Goal: Transaction & Acquisition: Purchase product/service

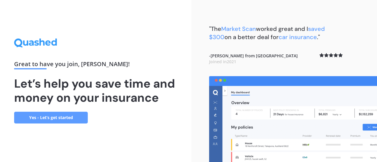
click at [55, 116] on link "Yes - Let’s get started" at bounding box center [51, 118] width 74 height 12
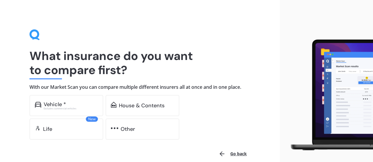
scroll to position [28, 0]
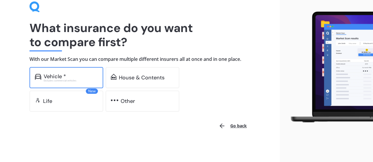
click at [90, 83] on div "Vehicle * Excludes commercial vehicles" at bounding box center [66, 77] width 74 height 21
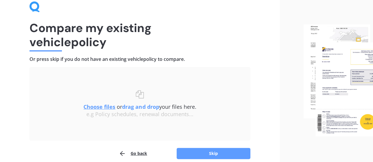
scroll to position [55, 0]
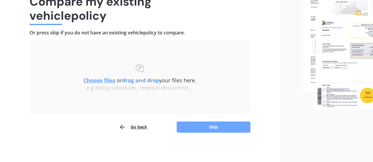
click at [214, 128] on button "Skip" at bounding box center [214, 127] width 74 height 11
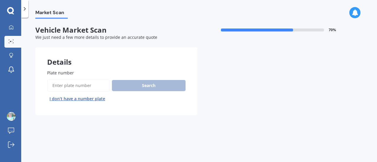
click at [75, 86] on input "Plate number" at bounding box center [78, 86] width 63 height 12
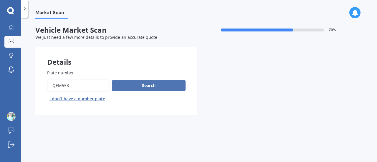
type input "qem553"
click at [116, 85] on button "Search" at bounding box center [149, 85] width 74 height 11
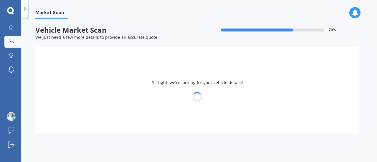
select select "TOYOTA"
select select "AQUA"
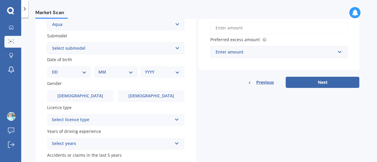
scroll to position [147, 0]
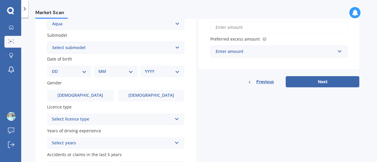
click at [78, 70] on select "DD 01 02 03 04 05 06 07 08 09 10 11 12 13 14 15 16 17 18 19 20 21 22 23 24 25 2…" at bounding box center [69, 71] width 35 height 6
click at [97, 50] on select "Select submodel (All Other) Hatchback Hybrid" at bounding box center [115, 48] width 137 height 12
click at [47, 42] on select "Select submodel (All Other) Hatchback Hybrid" at bounding box center [115, 48] width 137 height 12
click at [90, 50] on select "Select submodel (All Other) Hatchback Hybrid" at bounding box center [115, 48] width 137 height 12
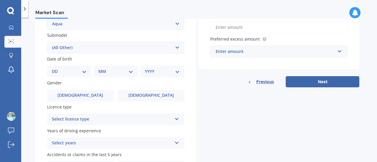
click at [47, 42] on select "Select submodel (All Other) Hatchback Hybrid" at bounding box center [115, 48] width 137 height 12
click at [84, 46] on select "Select submodel (All Other) Hatchback Hybrid" at bounding box center [115, 48] width 137 height 12
select select "HYBRID"
click at [47, 42] on select "Select submodel (All Other) Hatchback Hybrid" at bounding box center [115, 48] width 137 height 12
click at [68, 68] on div "DD 01 02 03 04 05 06 07 08 09 10 11 12 13 14 15 16 17 18 19 20 21 22 23 24 25 2…" at bounding box center [69, 72] width 44 height 12
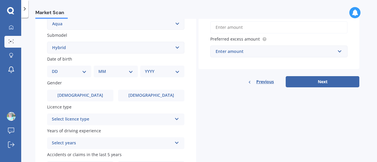
click at [81, 74] on select "DD 01 02 03 04 05 06 07 08 09 10 11 12 13 14 15 16 17 18 19 20 21 22 23 24 25 2…" at bounding box center [69, 71] width 35 height 6
select select "06"
click at [57, 69] on select "DD 01 02 03 04 05 06 07 08 09 10 11 12 13 14 15 16 17 18 19 20 21 22 23 24 25 2…" at bounding box center [69, 71] width 35 height 6
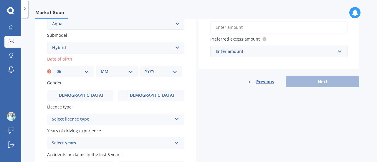
click at [114, 73] on select "MM 01 02 03 04 05 06 07 08 09 10 11 12" at bounding box center [117, 71] width 32 height 6
select select "10"
click at [101, 69] on select "MM 01 02 03 04 05 06 07 08 09 10 11 12" at bounding box center [117, 71] width 32 height 6
click at [159, 75] on div "YYYY 2025 2024 2023 2022 2021 2020 2019 2018 2017 2016 2015 2014 2013 2012 2011…" at bounding box center [161, 72] width 42 height 12
click at [173, 71] on select "YYYY 2025 2024 2023 2022 2021 2020 2019 2018 2017 2016 2015 2014 2013 2012 2011…" at bounding box center [161, 71] width 32 height 6
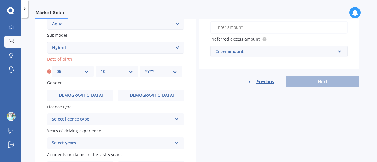
select select "1996"
click at [145, 69] on select "YYYY 2025 2024 2023 2022 2021 2020 2019 2018 2017 2016 2015 2014 2013 2012 2011…" at bounding box center [161, 71] width 32 height 6
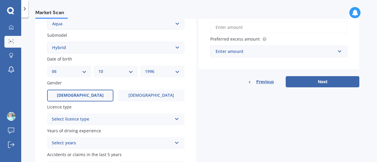
click at [87, 92] on label "[DEMOGRAPHIC_DATA]" at bounding box center [80, 96] width 66 height 12
click at [0, 0] on input "[DEMOGRAPHIC_DATA]" at bounding box center [0, 0] width 0 height 0
click at [174, 122] on div "Select licence type NZ Full NZ Restricted NZ Learners [GEOGRAPHIC_DATA] [GEOGRA…" at bounding box center [115, 120] width 137 height 12
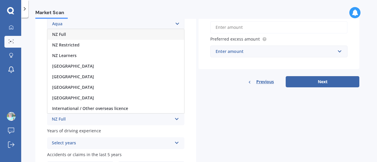
click at [99, 38] on div "NZ Full" at bounding box center [115, 34] width 137 height 11
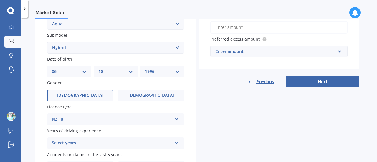
scroll to position [185, 0]
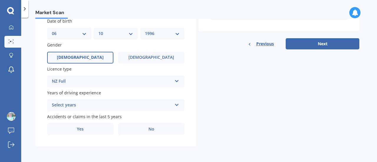
click at [150, 86] on div "NZ Full NZ Full NZ Restricted NZ Learners [GEOGRAPHIC_DATA] [GEOGRAPHIC_DATA] […" at bounding box center [115, 82] width 137 height 12
click at [221, 93] on div "Details Plate number Search I don’t have a number plate Year [DATE] Make Select…" at bounding box center [197, 5] width 324 height 285
click at [163, 106] on div "Select years" at bounding box center [112, 105] width 120 height 7
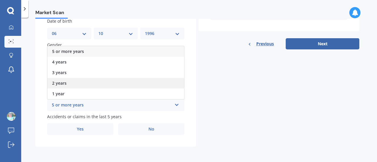
click at [82, 84] on div "2 years" at bounding box center [115, 83] width 137 height 11
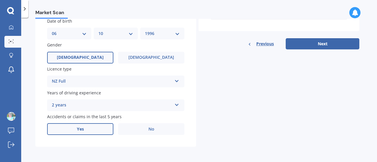
click at [91, 124] on label "Yes" at bounding box center [80, 130] width 66 height 12
click at [0, 0] on input "Yes" at bounding box center [0, 0] width 0 height 0
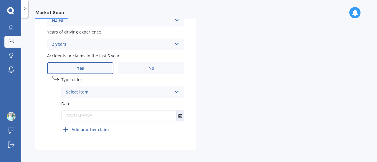
scroll to position [249, 0]
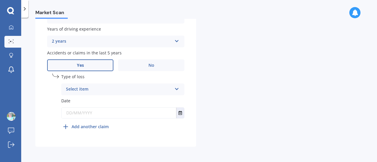
click at [131, 91] on div "Select item" at bounding box center [119, 89] width 106 height 7
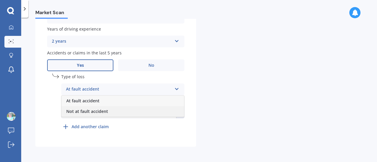
click at [110, 113] on div "Not at fault accident" at bounding box center [123, 111] width 123 height 11
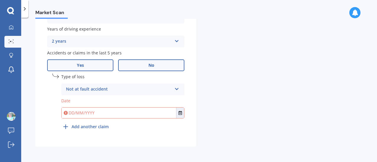
click at [139, 68] on label "No" at bounding box center [151, 66] width 66 height 12
click at [0, 0] on input "No" at bounding box center [0, 0] width 0 height 0
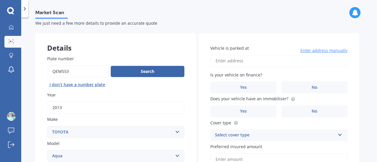
scroll to position [0, 0]
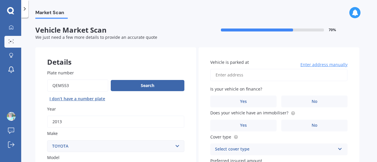
click at [248, 75] on input "Vehicle is parked at" at bounding box center [279, 75] width 137 height 12
type input "[STREET_ADDRESS]"
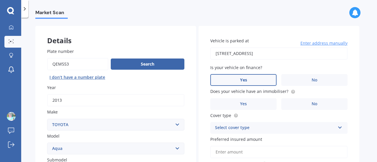
scroll to position [22, 0]
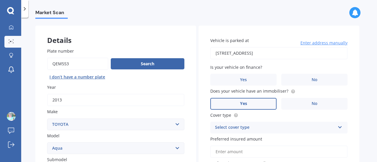
click at [264, 98] on label "Yes" at bounding box center [244, 104] width 66 height 12
click at [0, 0] on input "Yes" at bounding box center [0, 0] width 0 height 0
click at [247, 76] on label "Yes" at bounding box center [244, 80] width 66 height 12
click at [0, 0] on input "Yes" at bounding box center [0, 0] width 0 height 0
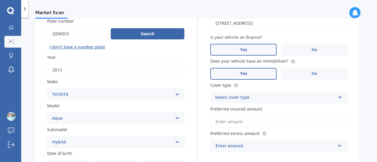
scroll to position [54, 0]
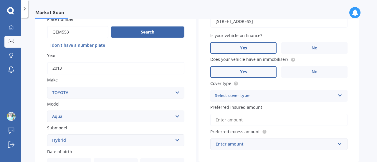
click at [235, 96] on div "Select cover type" at bounding box center [275, 96] width 120 height 7
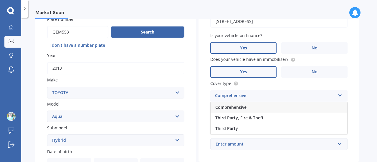
click at [237, 111] on div "Comprehensive" at bounding box center [279, 107] width 137 height 11
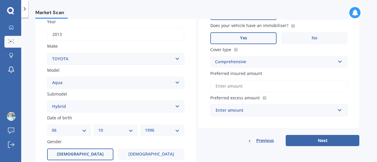
click at [241, 86] on input "Preferred insured amount" at bounding box center [279, 86] width 137 height 12
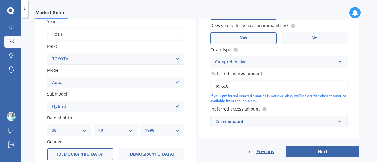
type input "$9,600"
click at [288, 116] on div "Enter amount $100 $400 $500 $750 $1,000 $1,500 $2,000" at bounding box center [279, 122] width 137 height 12
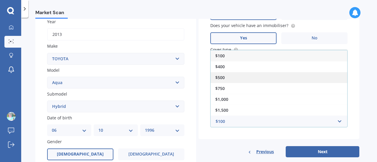
click at [250, 76] on div "$500" at bounding box center [279, 77] width 137 height 11
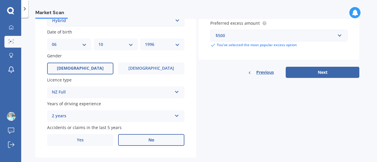
scroll to position [174, 0]
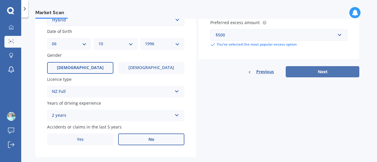
click at [329, 75] on button "Next" at bounding box center [323, 71] width 74 height 11
select select "06"
select select "10"
select select "1996"
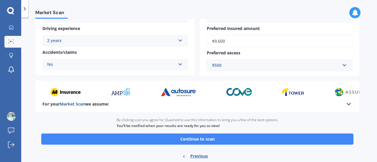
scroll to position [142, 0]
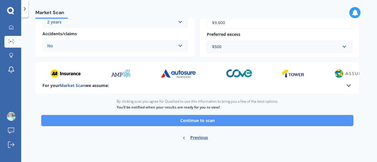
click at [216, 123] on button "Continue to scan" at bounding box center [197, 120] width 313 height 11
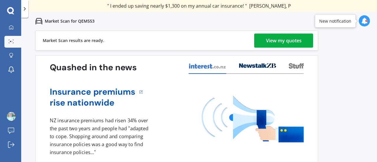
click at [358, 78] on div "Previous 80,000+ [DEMOGRAPHIC_DATA] consumers have signed up to shop and save t…" at bounding box center [199, 112] width 356 height 162
click at [289, 41] on div "View my quotes" at bounding box center [284, 41] width 36 height 14
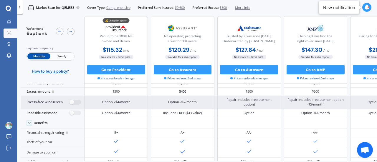
scroll to position [10, 0]
click at [71, 103] on label at bounding box center [76, 102] width 12 height 5
radio input "true"
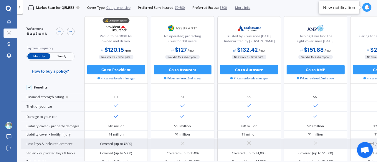
scroll to position [0, 0]
